Goal: Task Accomplishment & Management: Use online tool/utility

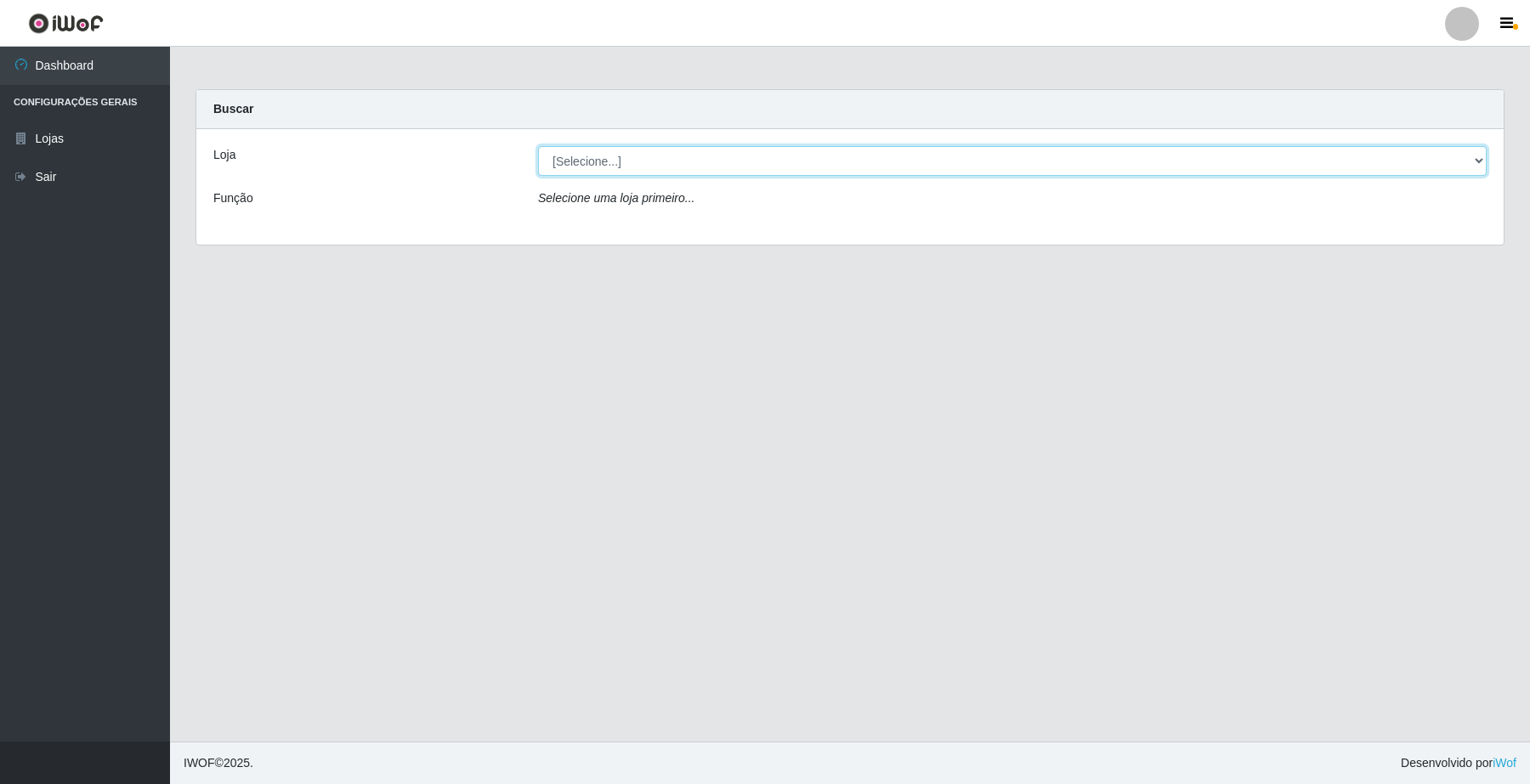
click at [588, 172] on select "[Selecione...] O Filezão - Centenário" at bounding box center [1012, 161] width 949 height 30
select select "203"
click at [538, 146] on select "[Selecione...] O Filezão - Centenário" at bounding box center [1012, 161] width 949 height 30
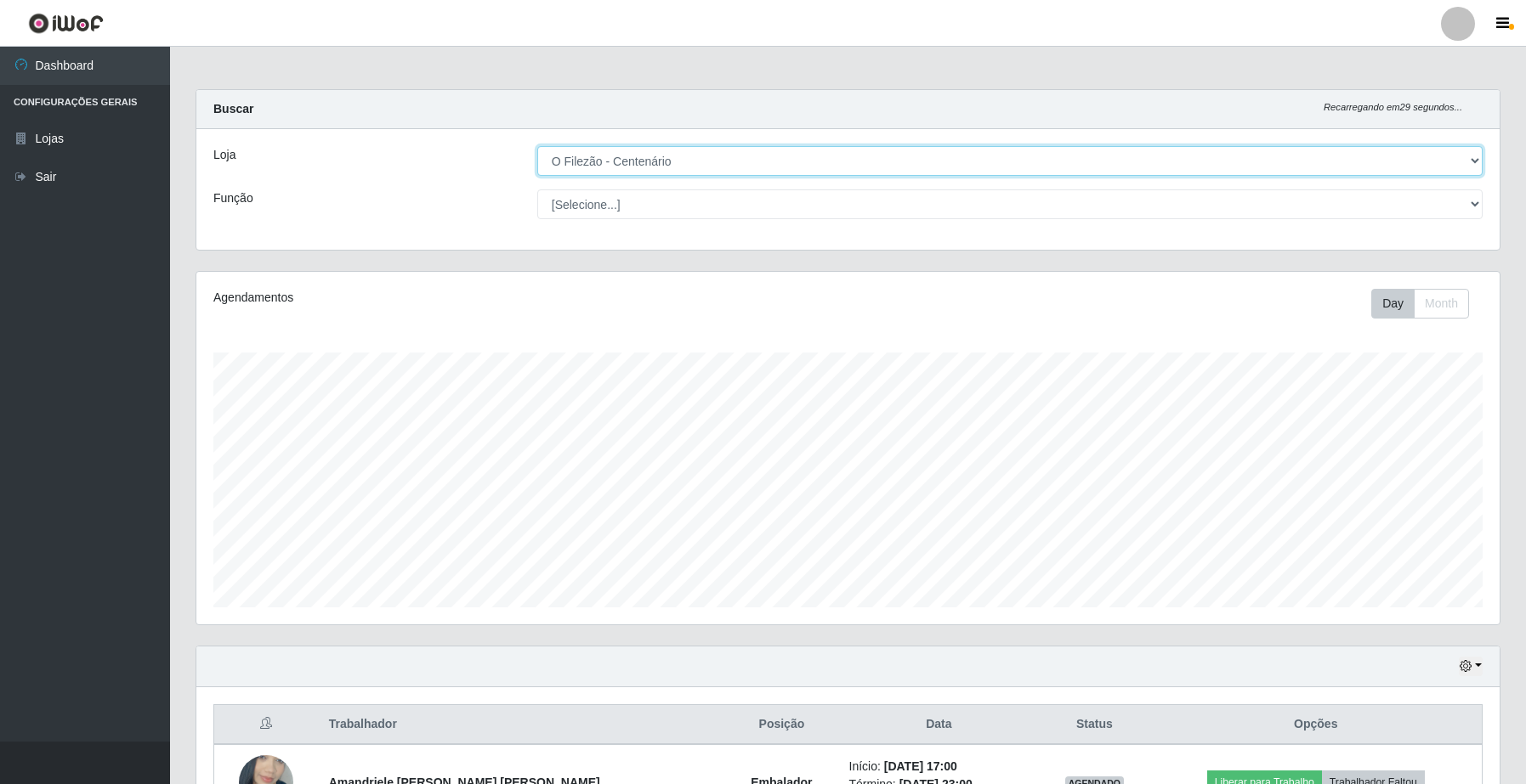
scroll to position [354, 1302]
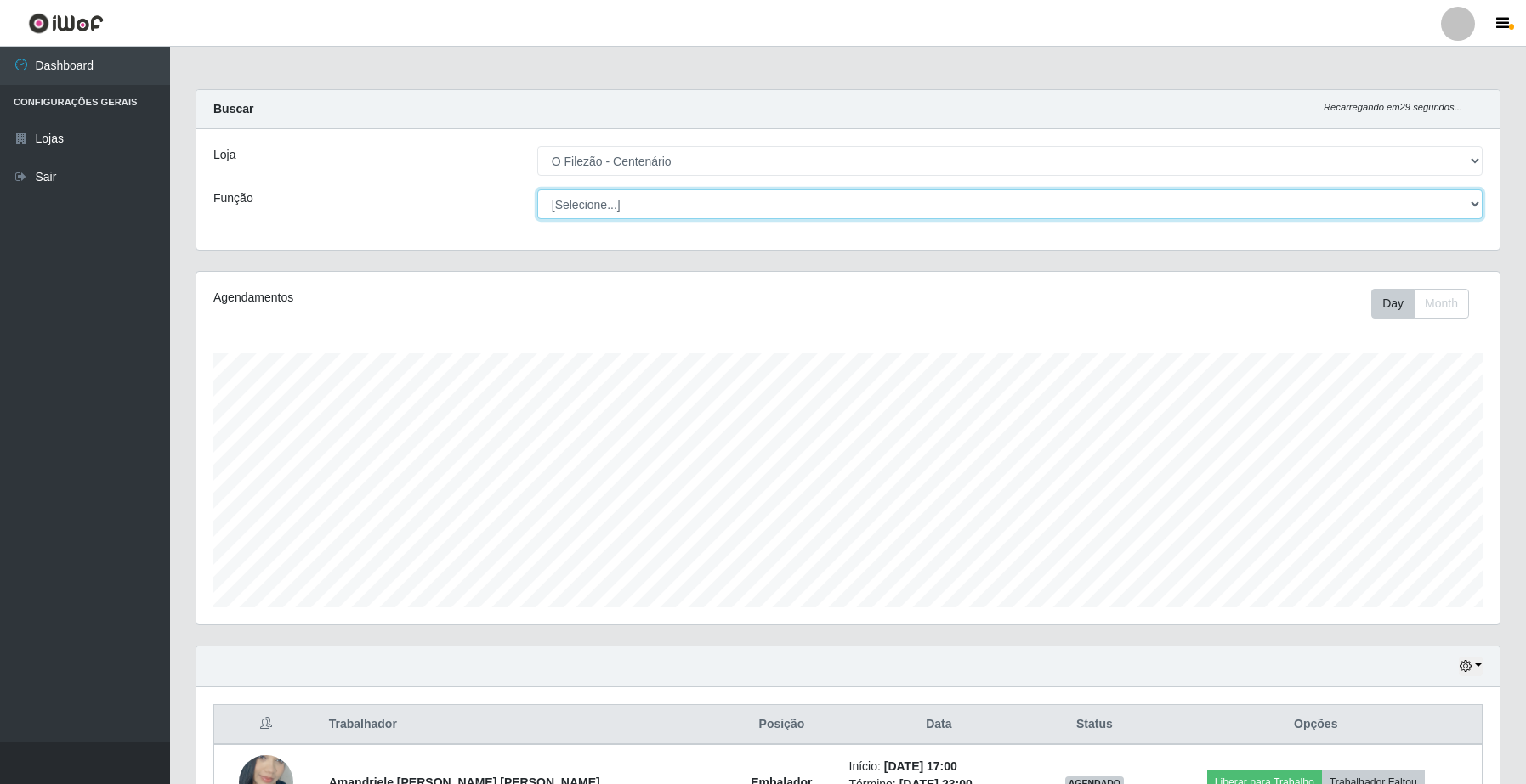
click at [570, 210] on select "[Selecione...] Auxiliar de Estacionamento Auxiliar de Estacionamento + Auxiliar…" at bounding box center [1010, 204] width 945 height 30
select select "1"
click at [538, 189] on select "[Selecione...] Auxiliar de Estacionamento Auxiliar de Estacionamento + Auxiliar…" at bounding box center [1010, 204] width 945 height 30
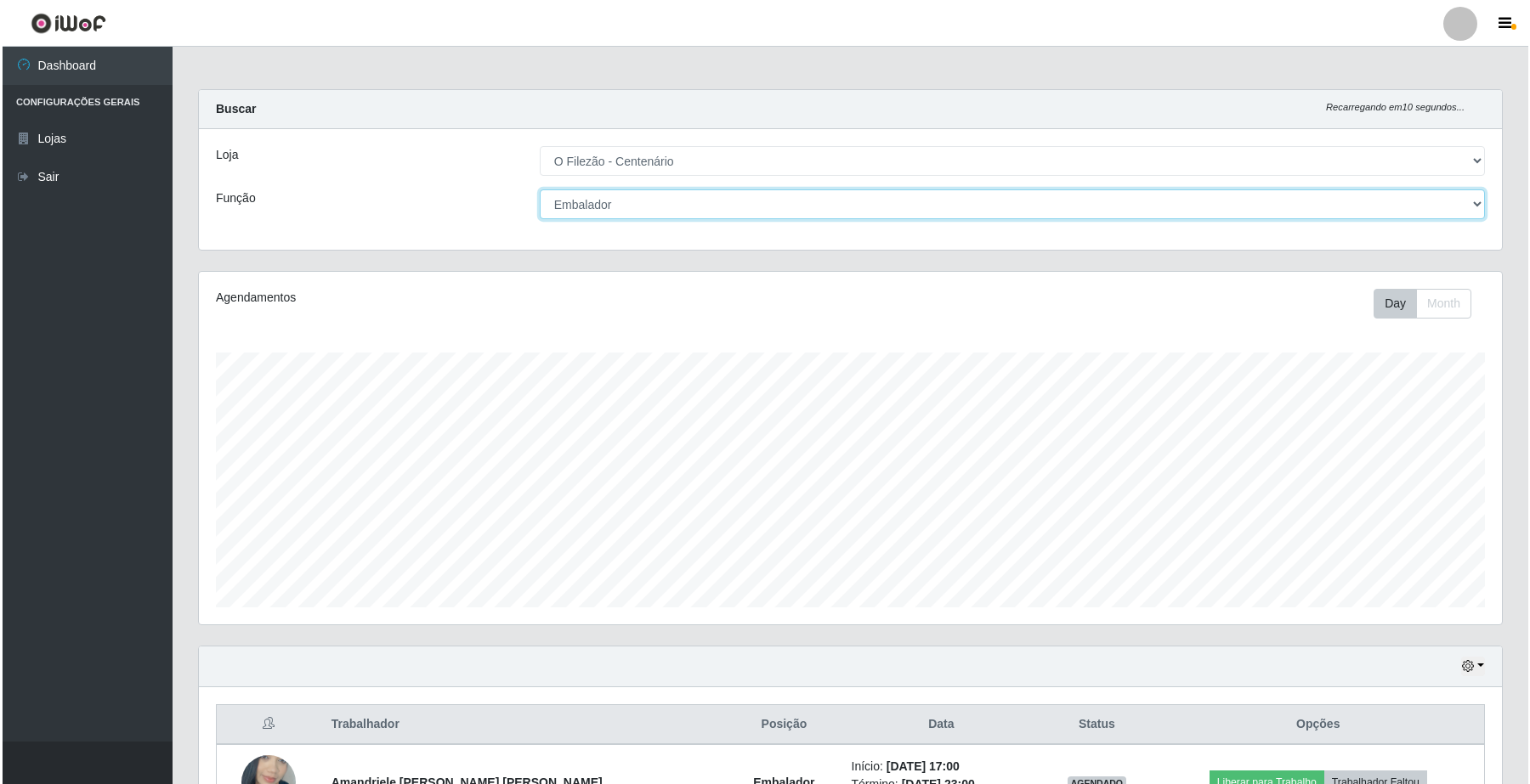
scroll to position [119, 0]
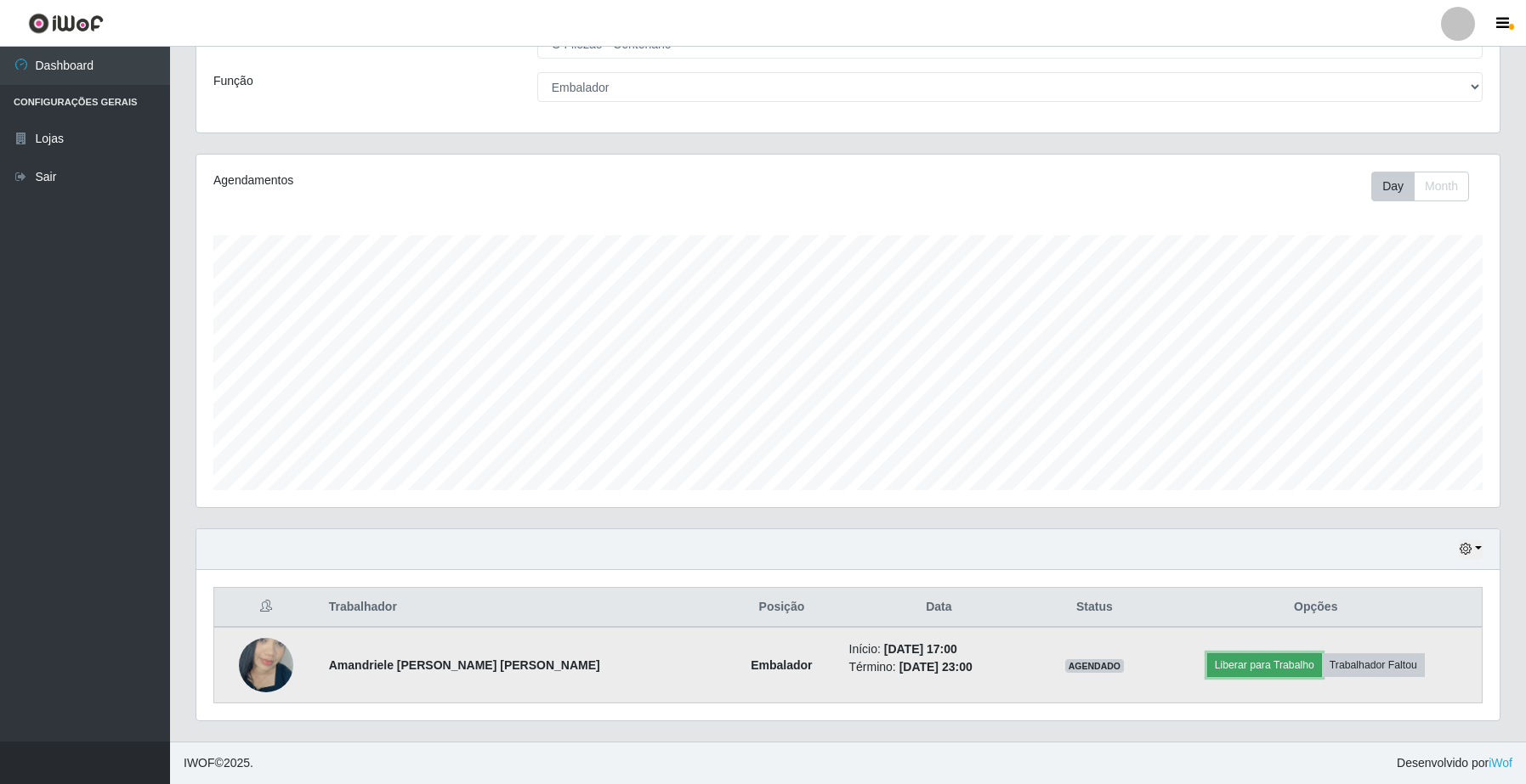
click at [1269, 674] on button "Liberar para Trabalho" at bounding box center [1264, 664] width 115 height 24
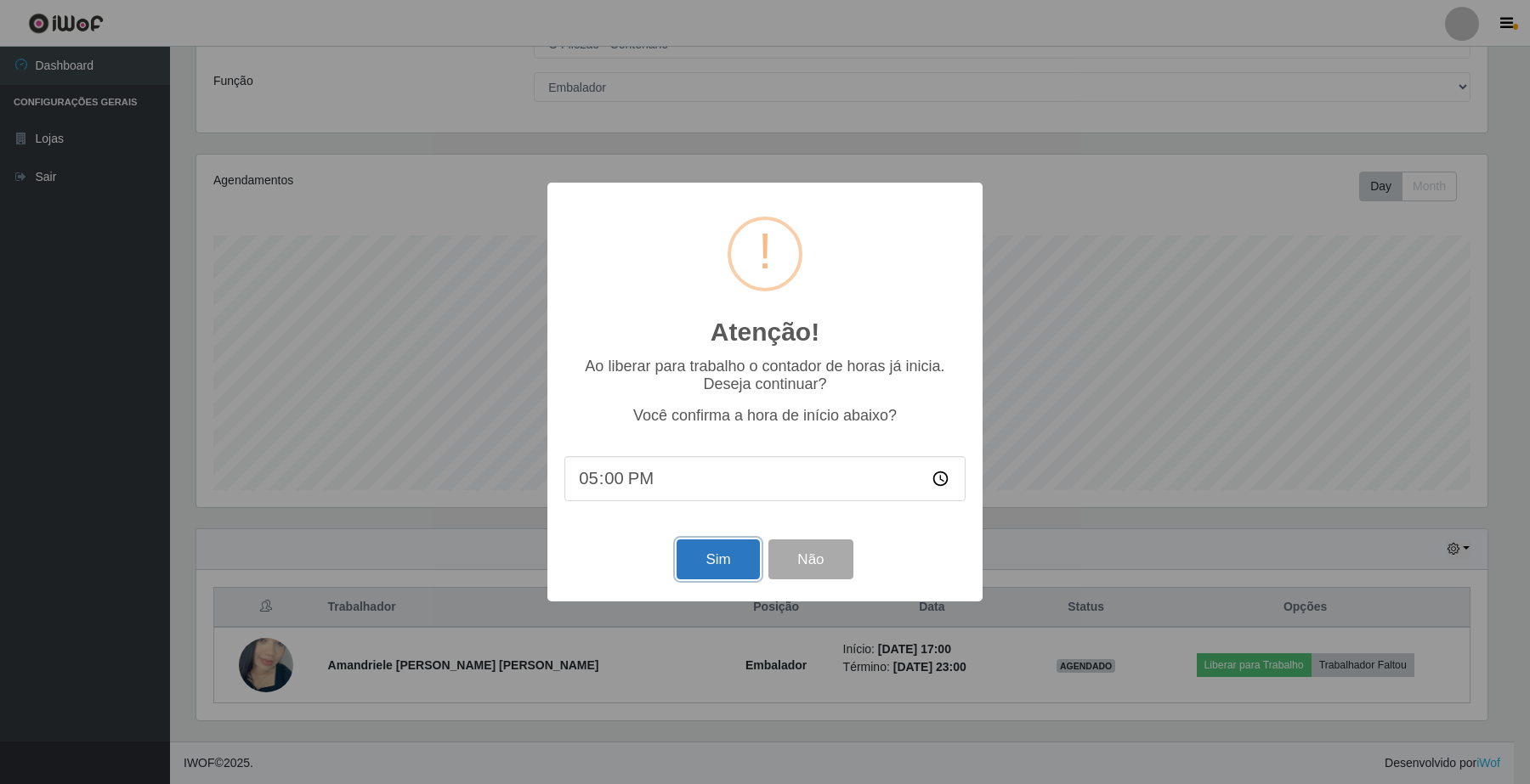
click at [744, 558] on button "Sim" at bounding box center [718, 559] width 83 height 40
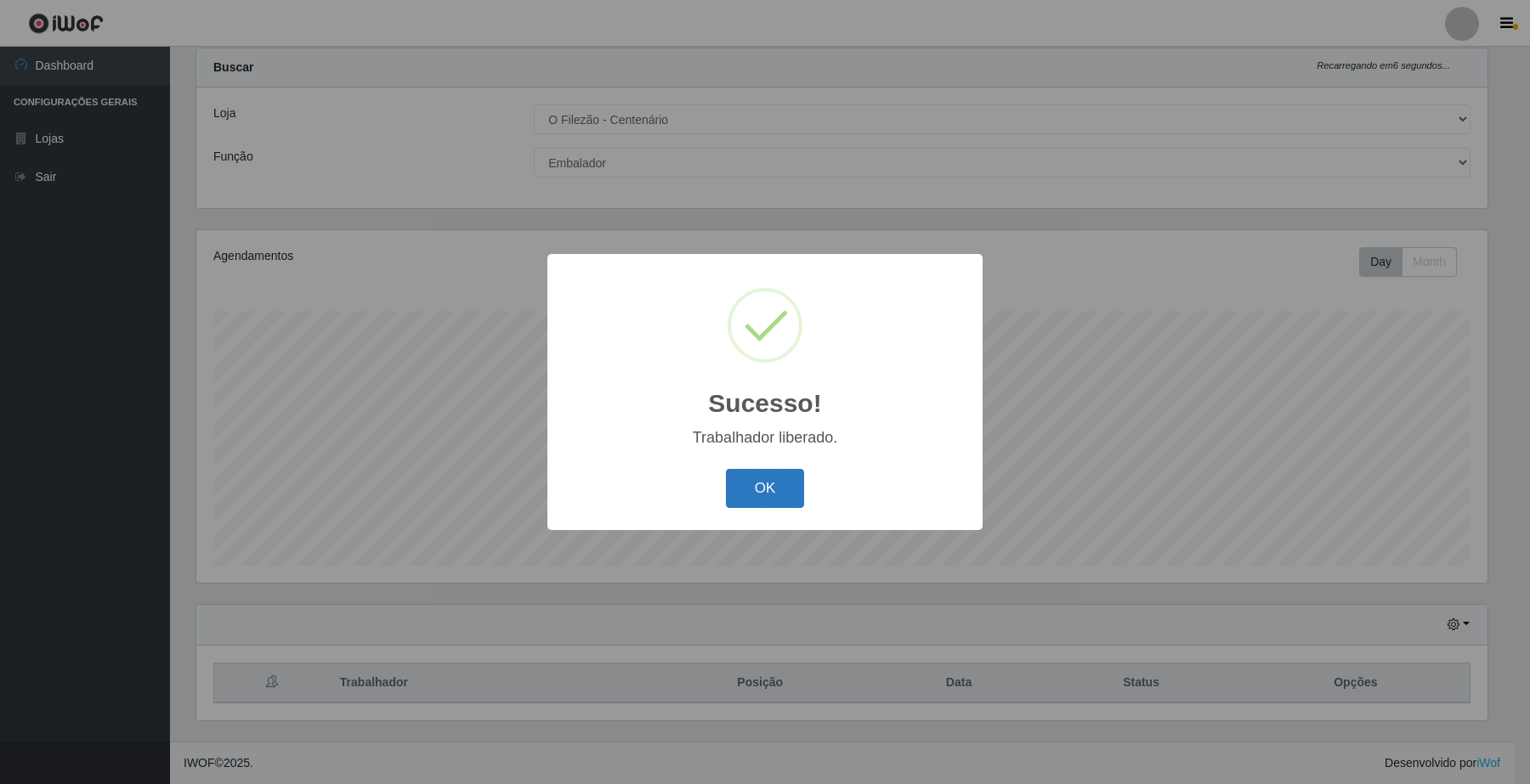
click at [776, 493] on button "OK" at bounding box center [765, 488] width 79 height 40
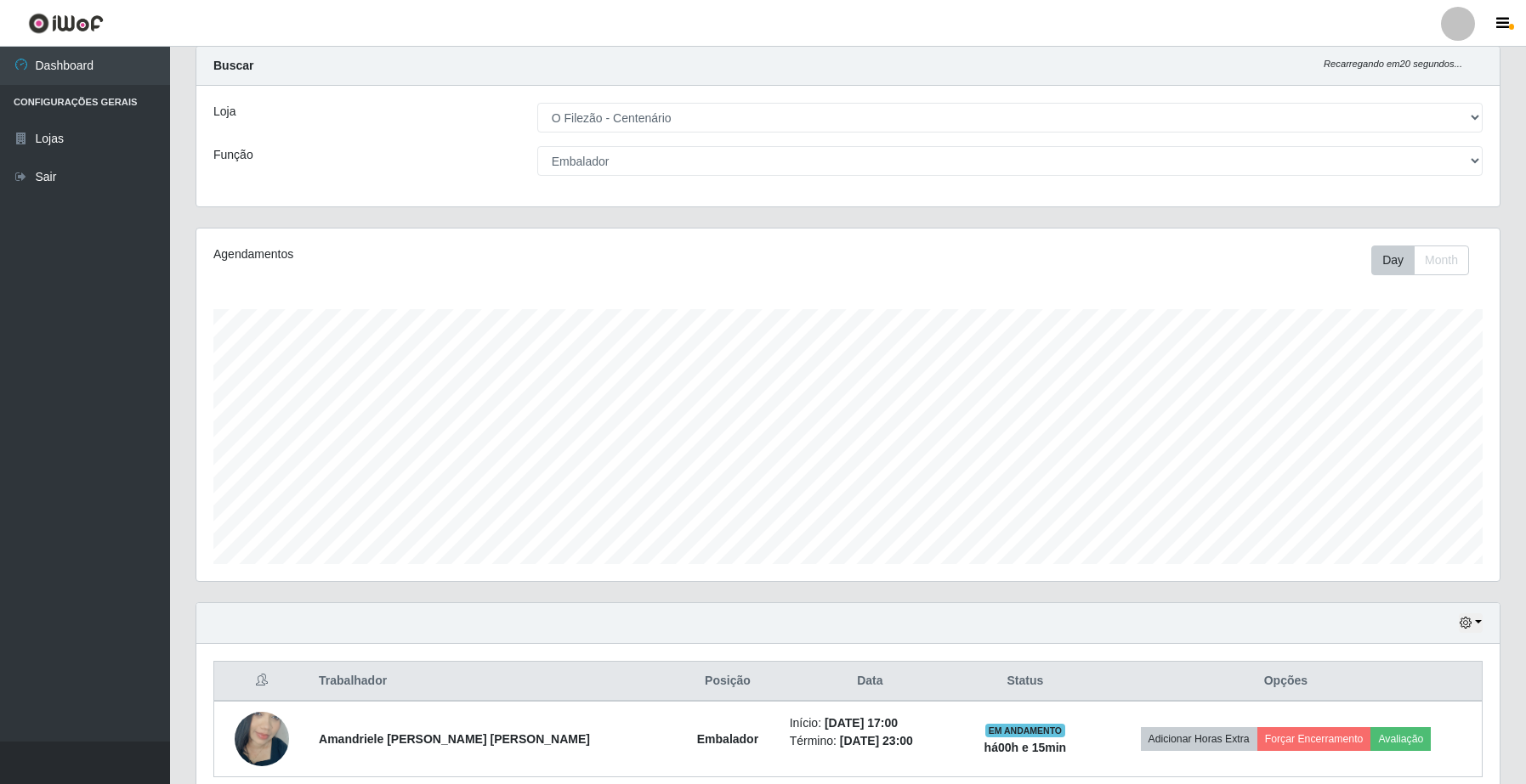
scroll to position [119, 0]
